Goal: Book appointment/travel/reservation

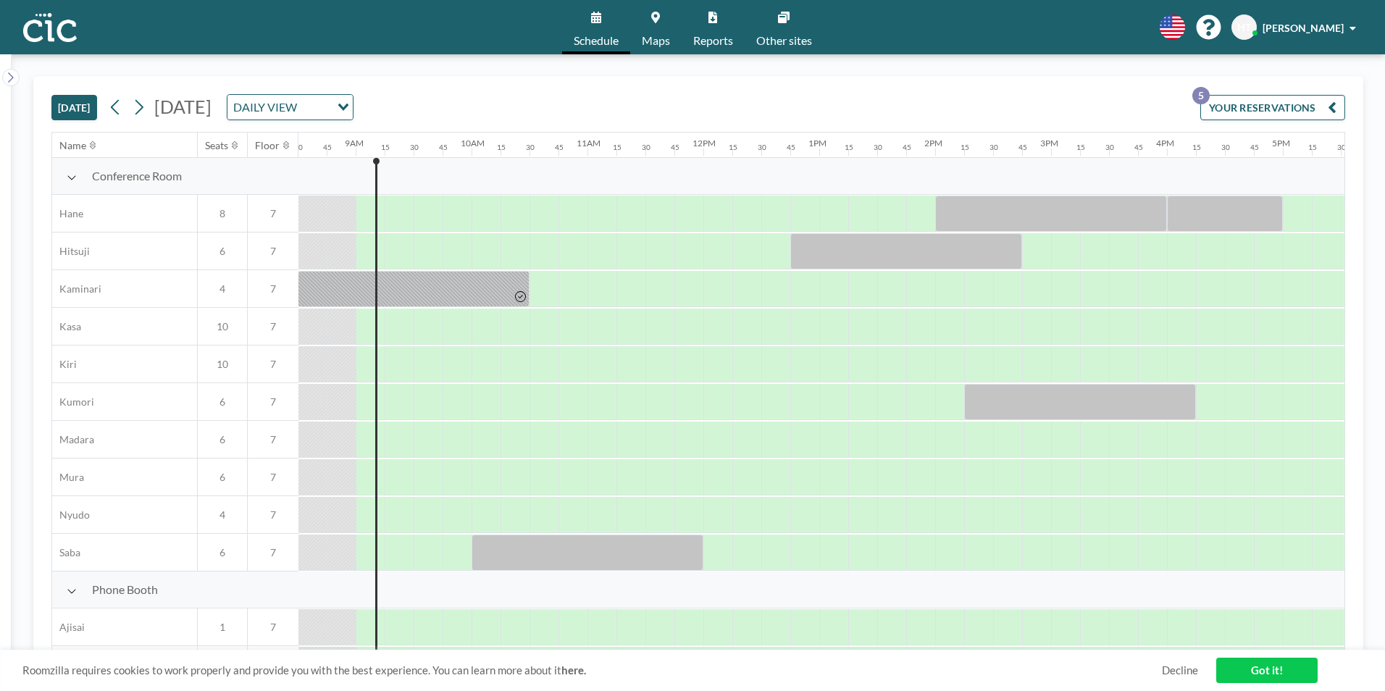
scroll to position [0, 1014]
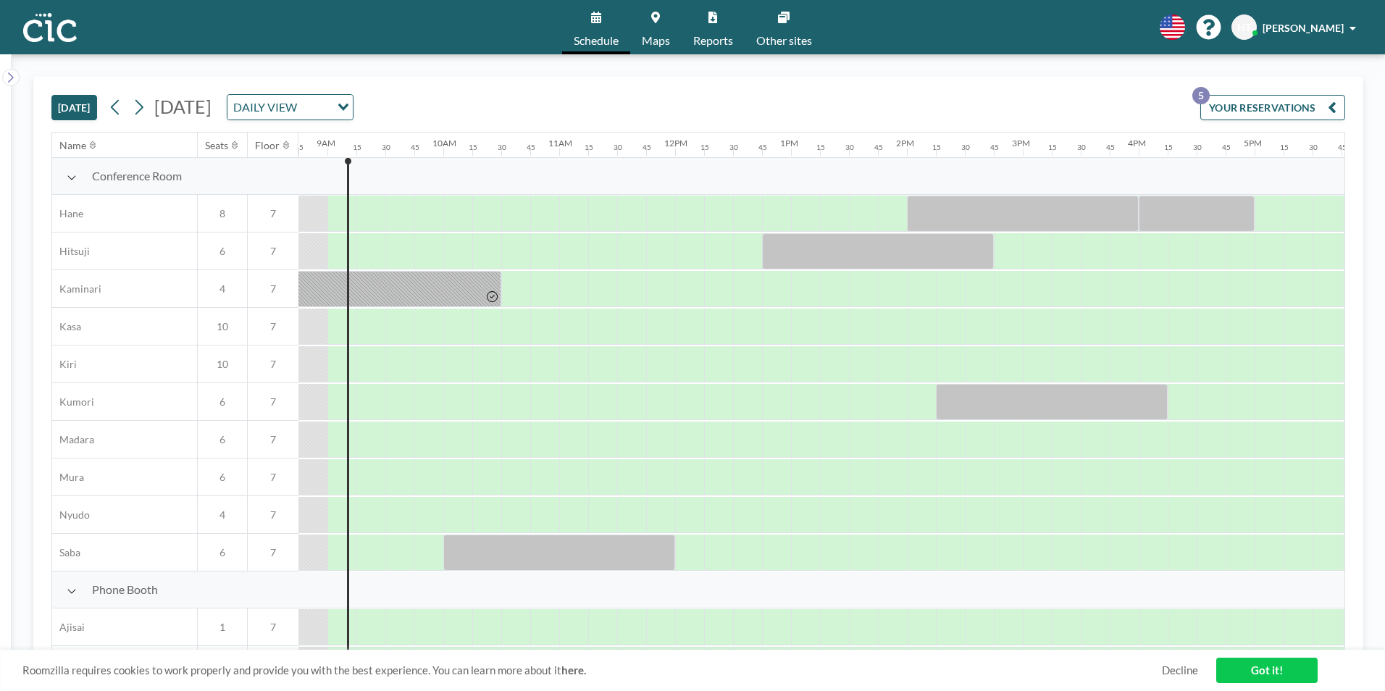
click at [153, 109] on div "[DATE] DAILY VIEW Loading..." at bounding box center [228, 107] width 249 height 26
click at [146, 109] on icon at bounding box center [139, 107] width 14 height 22
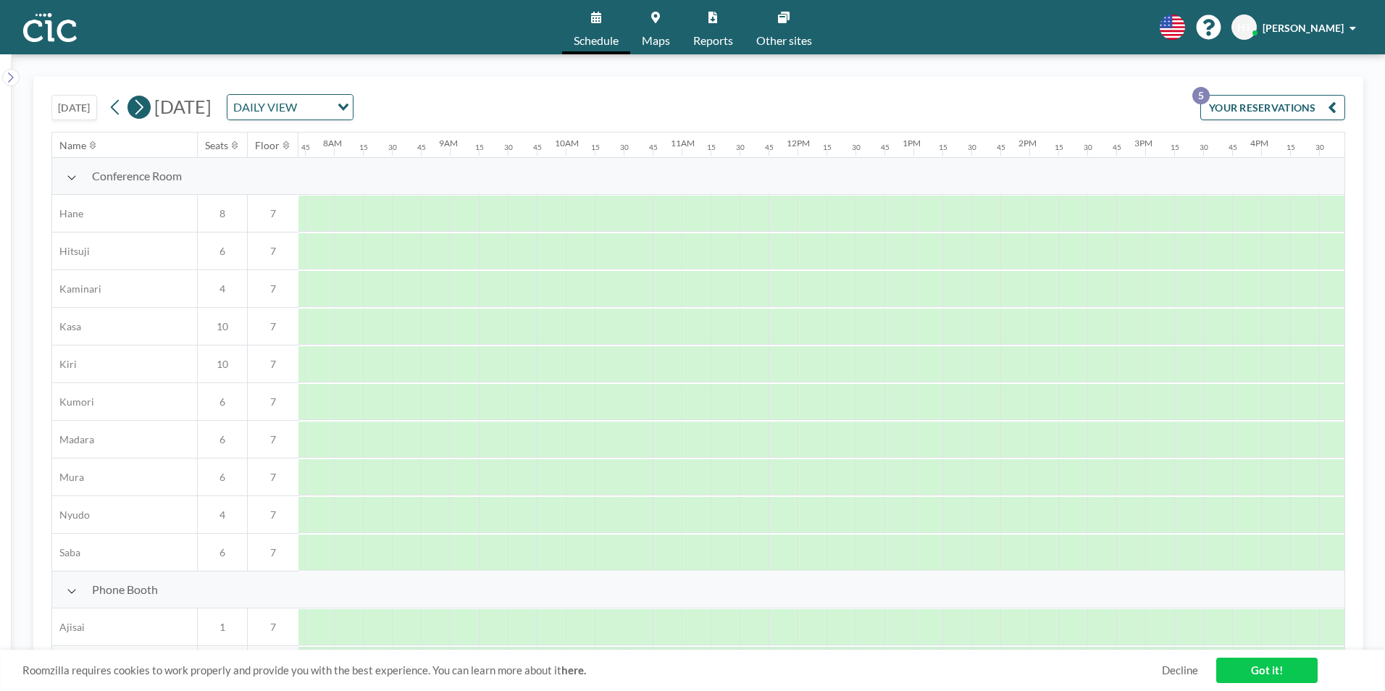
scroll to position [0, 898]
click at [146, 109] on icon at bounding box center [139, 107] width 14 height 22
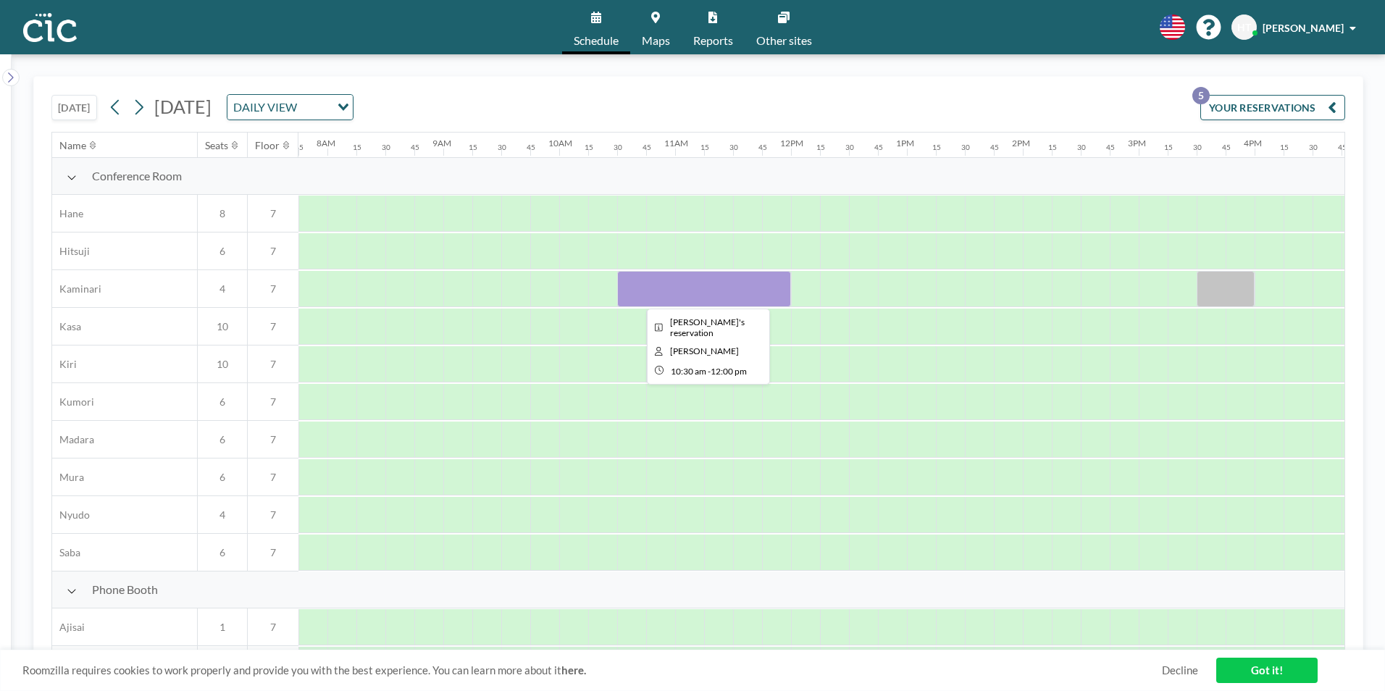
click at [656, 289] on div at bounding box center [704, 289] width 174 height 36
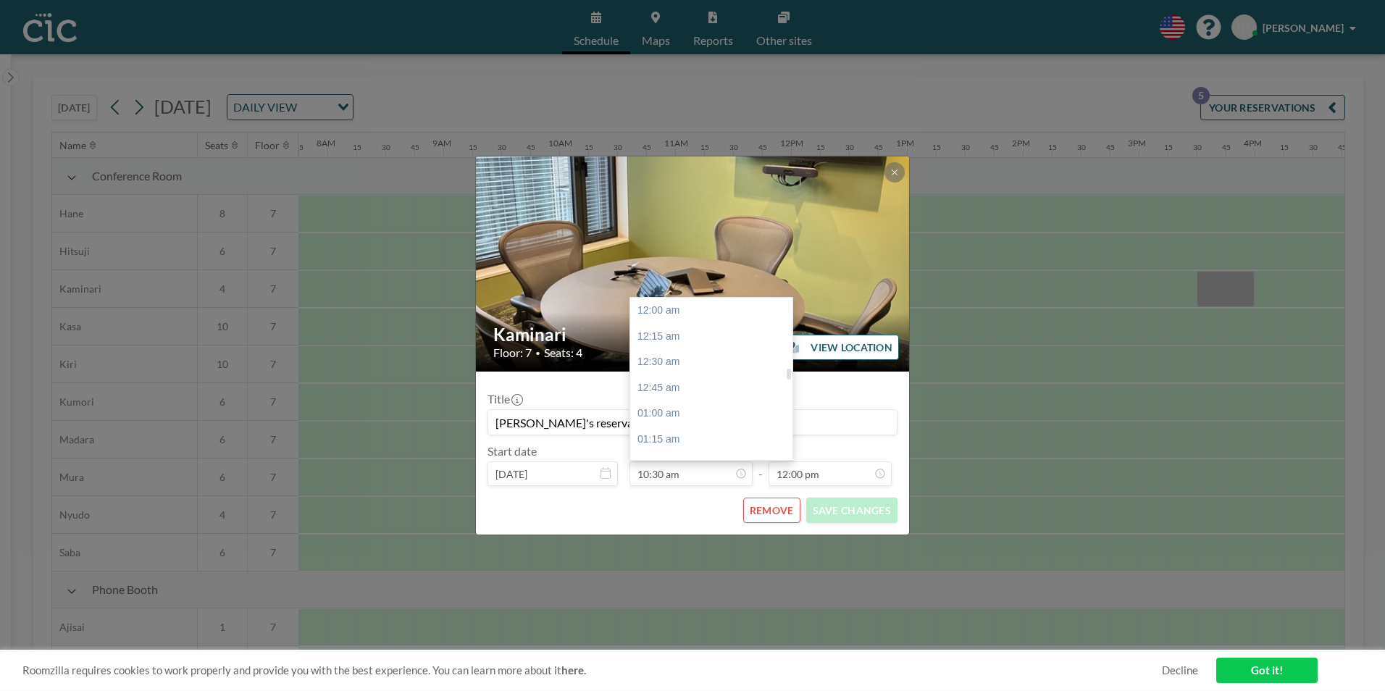
scroll to position [1083, 0]
click at [674, 363] on div "11:00 am" at bounding box center [714, 362] width 169 height 26
type input "11:00 am"
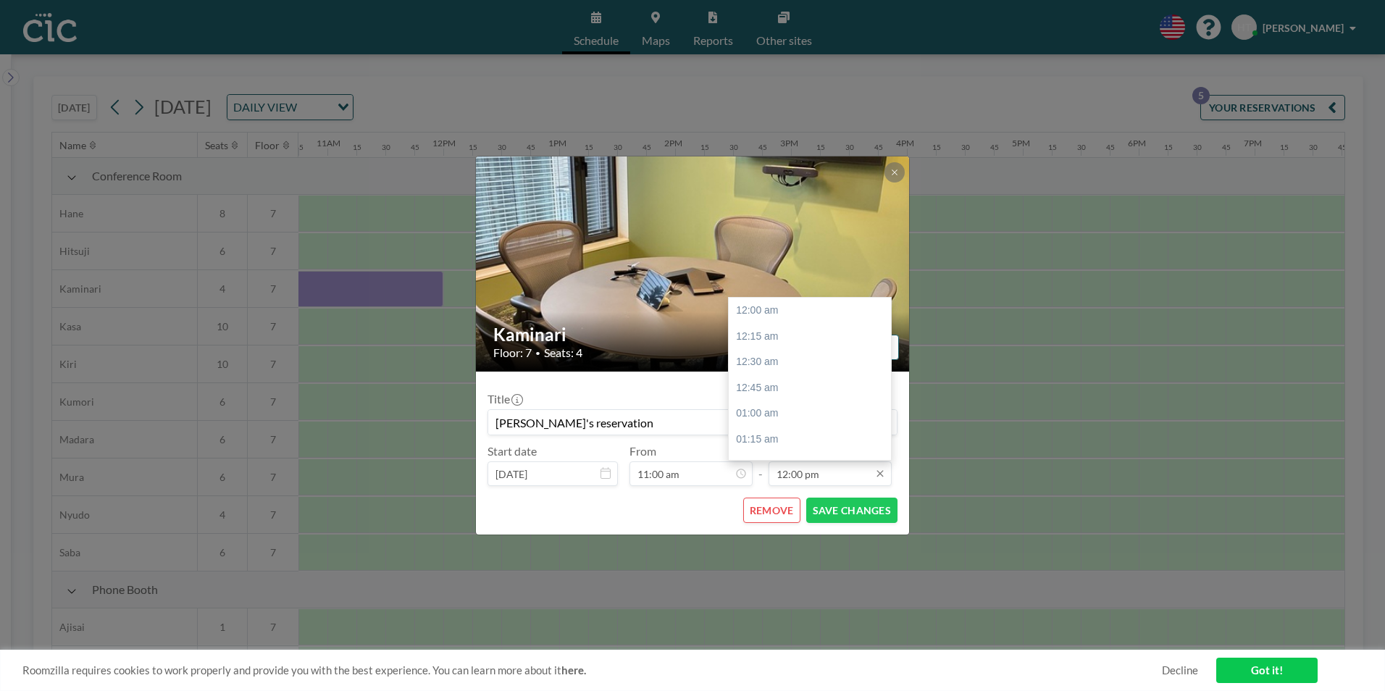
scroll to position [1238, 0]
click at [837, 479] on input "12:00 pm" at bounding box center [829, 473] width 123 height 25
click at [768, 360] on div "12:30 pm" at bounding box center [813, 362] width 169 height 26
type input "12:30 pm"
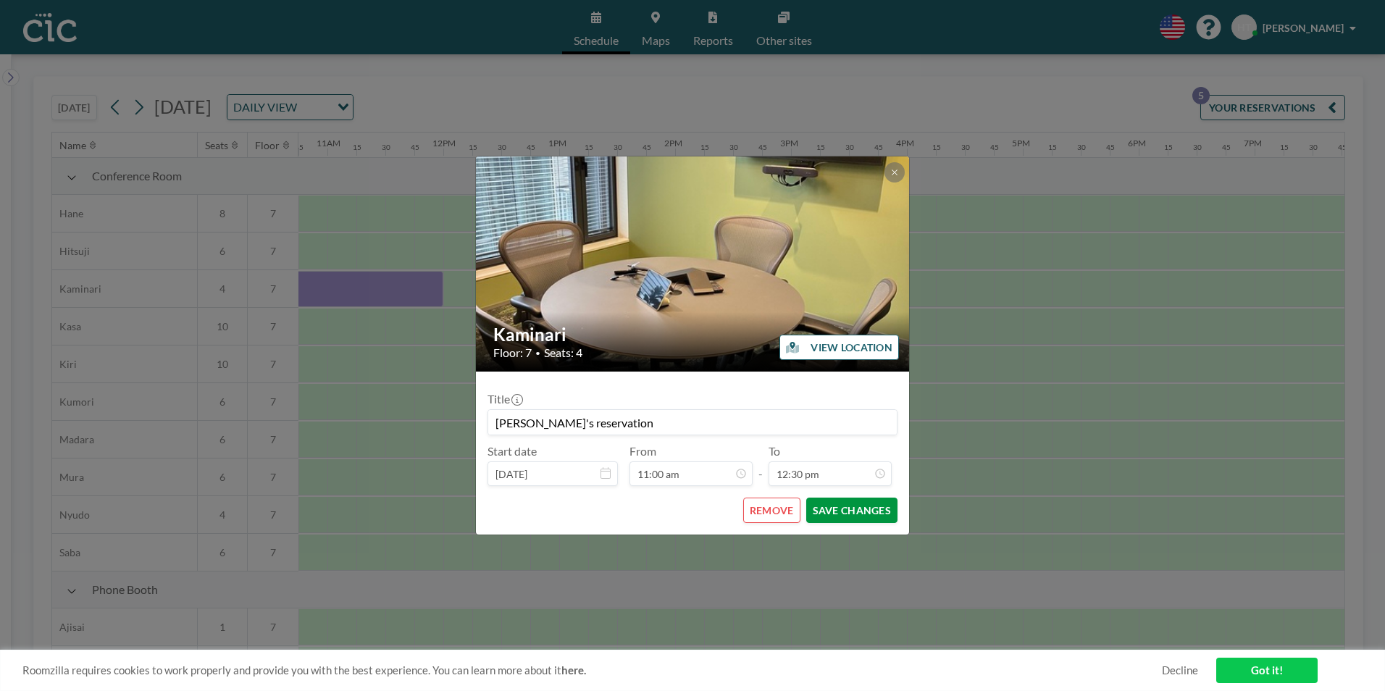
scroll to position [1289, 0]
click at [848, 513] on button "SAVE CHANGES" at bounding box center [851, 510] width 91 height 25
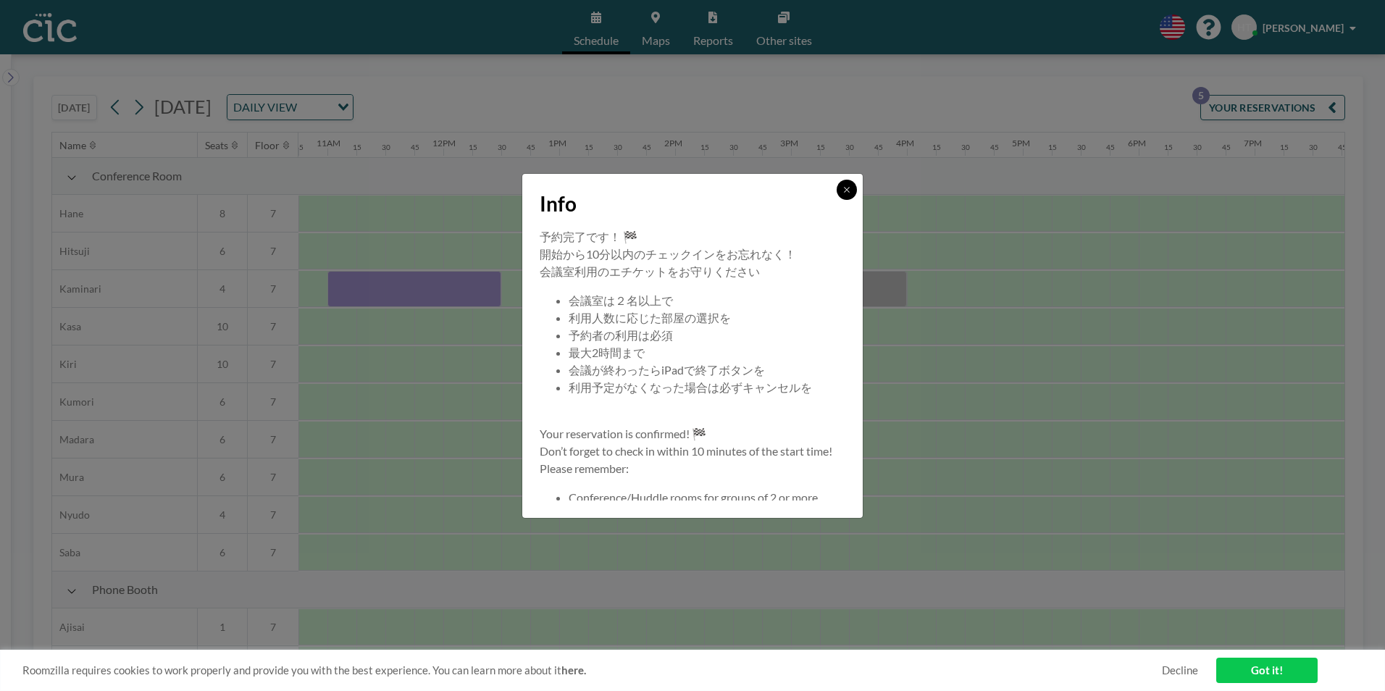
click at [847, 196] on button at bounding box center [847, 190] width 20 height 20
